Goal: Understand process/instructions

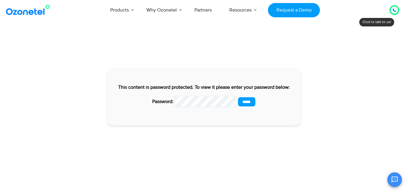
click at [244, 102] on input "*****" at bounding box center [246, 102] width 19 height 10
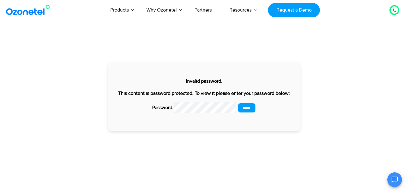
click at [254, 108] on input "*****" at bounding box center [246, 108] width 19 height 10
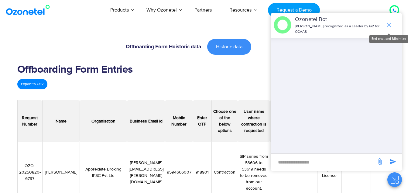
click at [389, 21] on icon "end chat or minimize" at bounding box center [389, 24] width 7 height 7
